Goal: Task Accomplishment & Management: Manage account settings

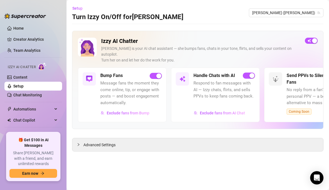
scroll to position [16, 0]
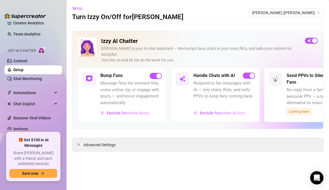
click at [170, 32] on div "Izzy AI Chatter [PERSON_NAME] is your AI chat assistant — she bumps fans, chats…" at bounding box center [197, 80] width 251 height 98
click at [21, 128] on link "Settings" at bounding box center [20, 129] width 15 height 4
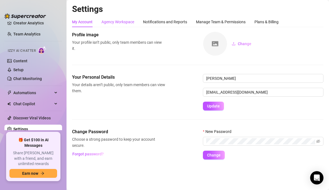
click at [116, 21] on div "Agency Workspace" at bounding box center [117, 22] width 33 height 6
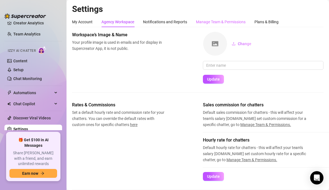
click at [222, 18] on div "Manage Team & Permissions" at bounding box center [221, 22] width 50 height 11
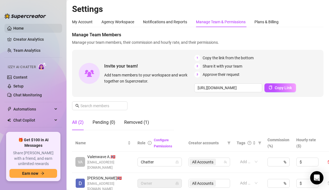
click at [22, 29] on link "Home" at bounding box center [18, 28] width 11 height 4
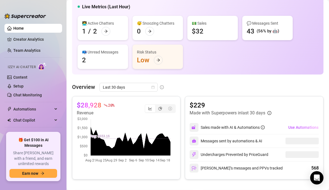
scroll to position [46, 0]
click at [40, 37] on link "Creator Analytics" at bounding box center [35, 39] width 44 height 9
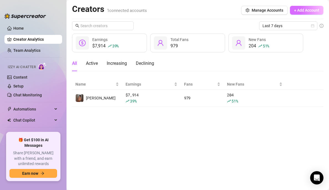
click at [308, 6] on button "+ Add Account" at bounding box center [307, 10] width 34 height 9
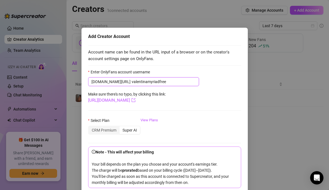
scroll to position [29, 0]
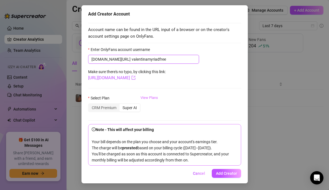
type input "valentinamyriadfree"
click at [144, 95] on link "View Plans" at bounding box center [149, 106] width 17 height 22
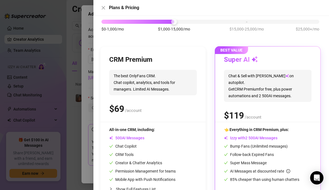
scroll to position [55, 0]
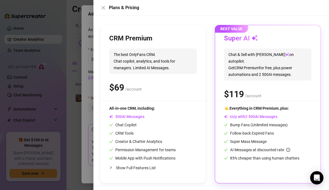
click at [87, 67] on div at bounding box center [164, 95] width 329 height 190
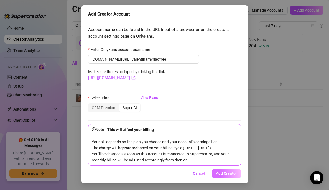
click at [217, 175] on span "Add Creator" at bounding box center [226, 173] width 21 height 4
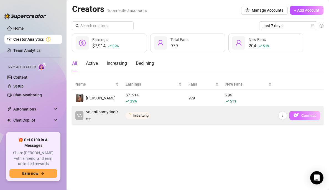
click at [305, 116] on span "Connect" at bounding box center [308, 115] width 15 height 4
click at [308, 115] on span "Connect" at bounding box center [308, 115] width 15 height 4
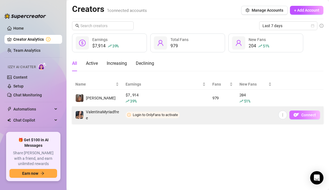
click at [308, 115] on span "Connect" at bounding box center [308, 115] width 15 height 4
click at [286, 113] on button "button" at bounding box center [282, 115] width 9 height 9
click at [255, 114] on td at bounding box center [255, 115] width 39 height 17
click at [86, 121] on td "ValentinaMyriadfree" at bounding box center [97, 115] width 50 height 17
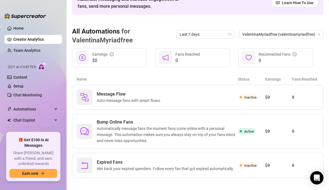
scroll to position [40, 0]
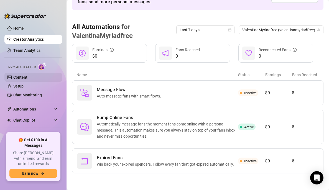
click at [27, 76] on link "Content" at bounding box center [20, 77] width 14 height 4
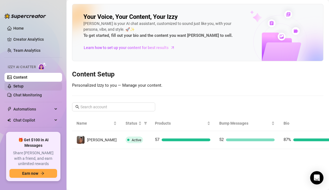
click at [24, 87] on link "Setup" at bounding box center [18, 86] width 10 height 4
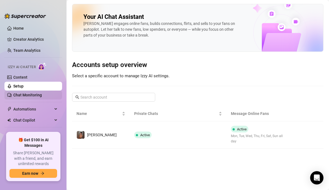
click at [28, 93] on link "Chat Monitoring" at bounding box center [27, 95] width 29 height 4
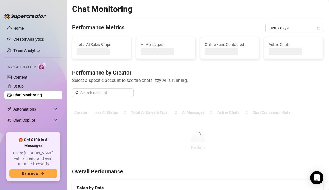
scroll to position [16, 0]
